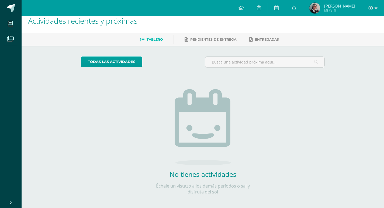
scroll to position [11, 0]
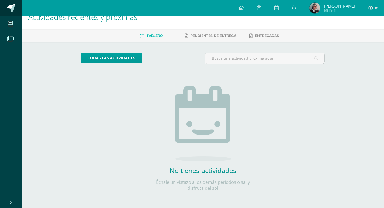
click at [6, 11] on link at bounding box center [11, 8] width 22 height 16
click at [213, 170] on h2 "No tienes actividades" at bounding box center [203, 170] width 108 height 9
click at [12, 14] on link at bounding box center [11, 8] width 22 height 16
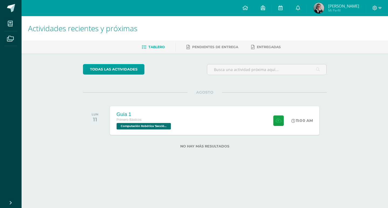
click at [254, 108] on div "Guía 1 Primero Básicos Computación Robótica 'Sección Única' 11:00 AM Guía 1 Com…" at bounding box center [214, 120] width 209 height 29
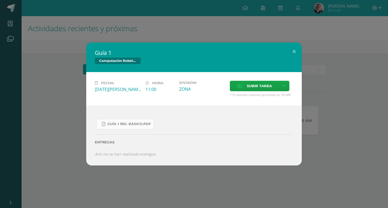
click at [147, 125] on span "Guía 1 1ro. Básico.pdf" at bounding box center [129, 124] width 44 height 4
